Goal: Navigation & Orientation: Find specific page/section

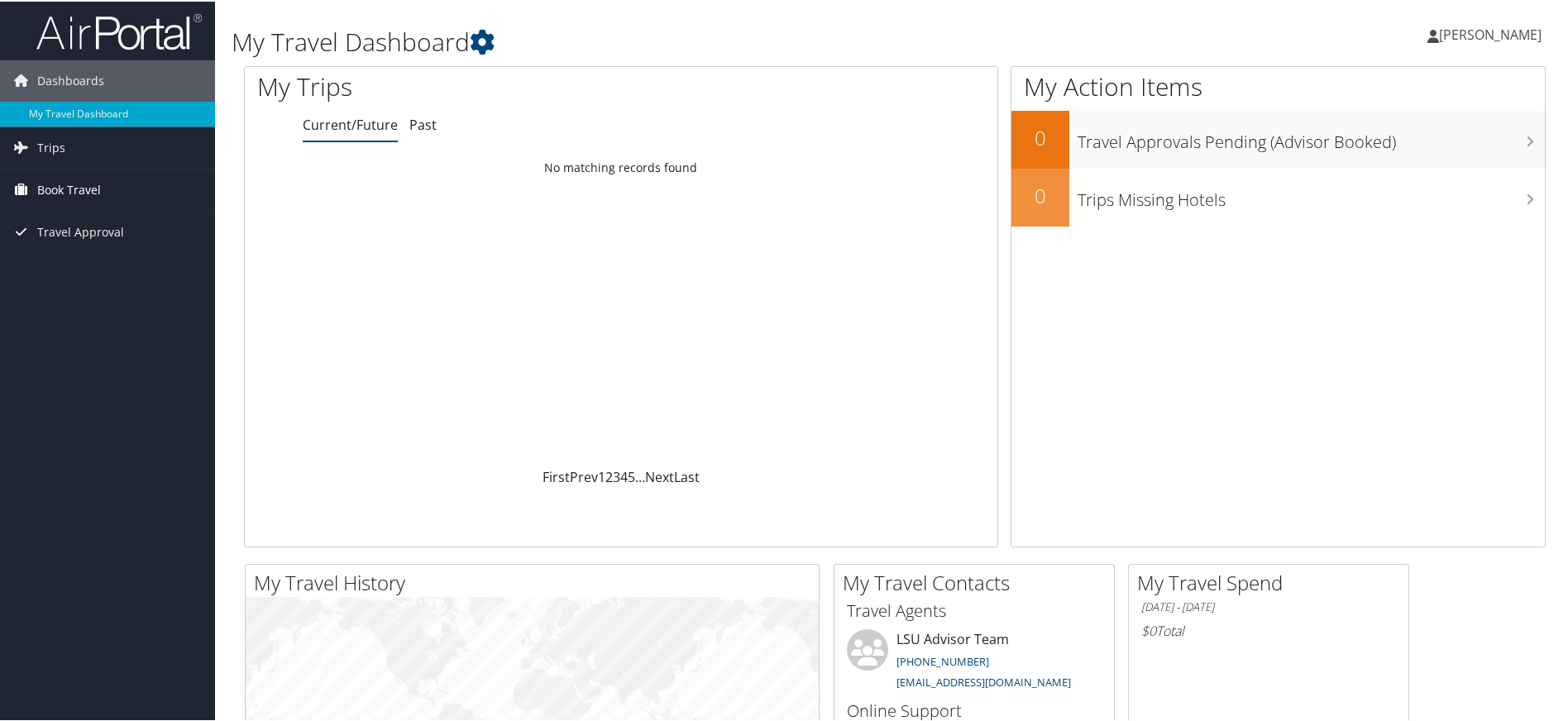
click at [126, 193] on link "Book Travel" at bounding box center [107, 188] width 215 height 42
click at [99, 145] on link "Trips" at bounding box center [107, 146] width 215 height 42
click at [99, 349] on span "Travel Approval" at bounding box center [81, 355] width 87 height 42
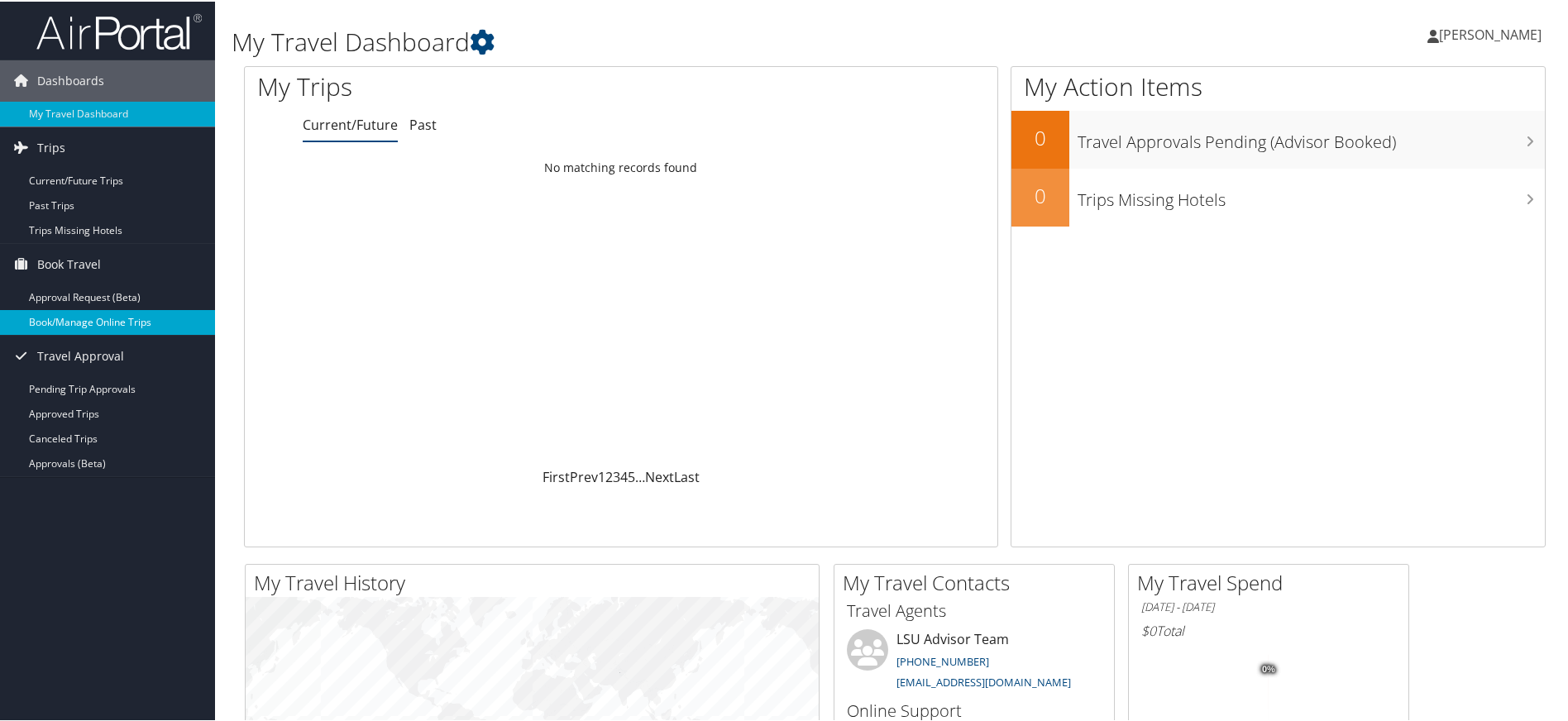
click at [106, 326] on link "Book/Manage Online Trips" at bounding box center [107, 321] width 215 height 25
